Goal: Task Accomplishment & Management: Manage account settings

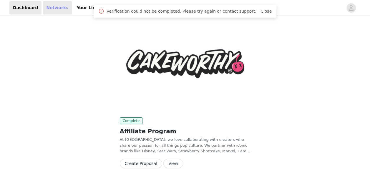
click at [50, 6] on link "Networks" at bounding box center [57, 7] width 29 height 13
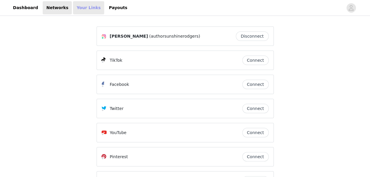
click at [88, 6] on link "Your Links" at bounding box center [88, 7] width 31 height 13
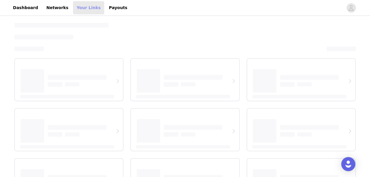
select select "12"
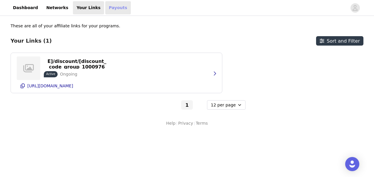
click at [105, 9] on link "Payouts" at bounding box center [118, 7] width 26 height 13
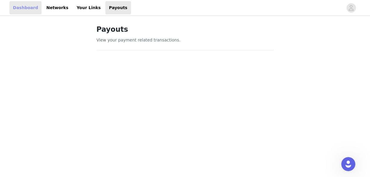
drag, startPoint x: 24, startPoint y: 5, endPoint x: 28, endPoint y: 42, distance: 37.3
click at [24, 5] on link "Dashboard" at bounding box center [25, 7] width 32 height 13
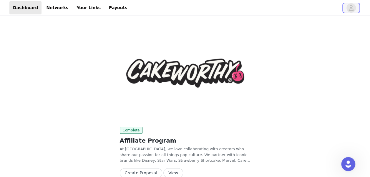
click at [356, 6] on button "button" at bounding box center [351, 7] width 16 height 9
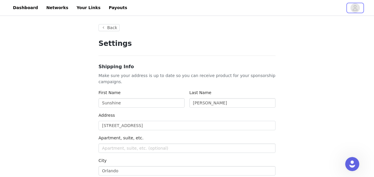
type input "+1 ([GEOGRAPHIC_DATA])"
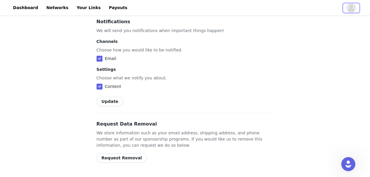
scroll to position [378, 0]
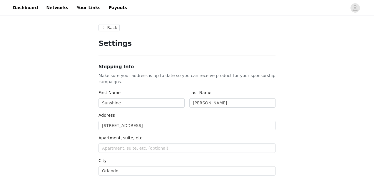
type input "+1 ([GEOGRAPHIC_DATA])"
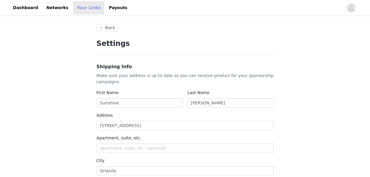
click at [73, 8] on link "Your Links" at bounding box center [88, 7] width 31 height 13
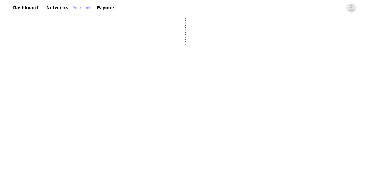
select select "12"
